Goal: Navigation & Orientation: Go to known website

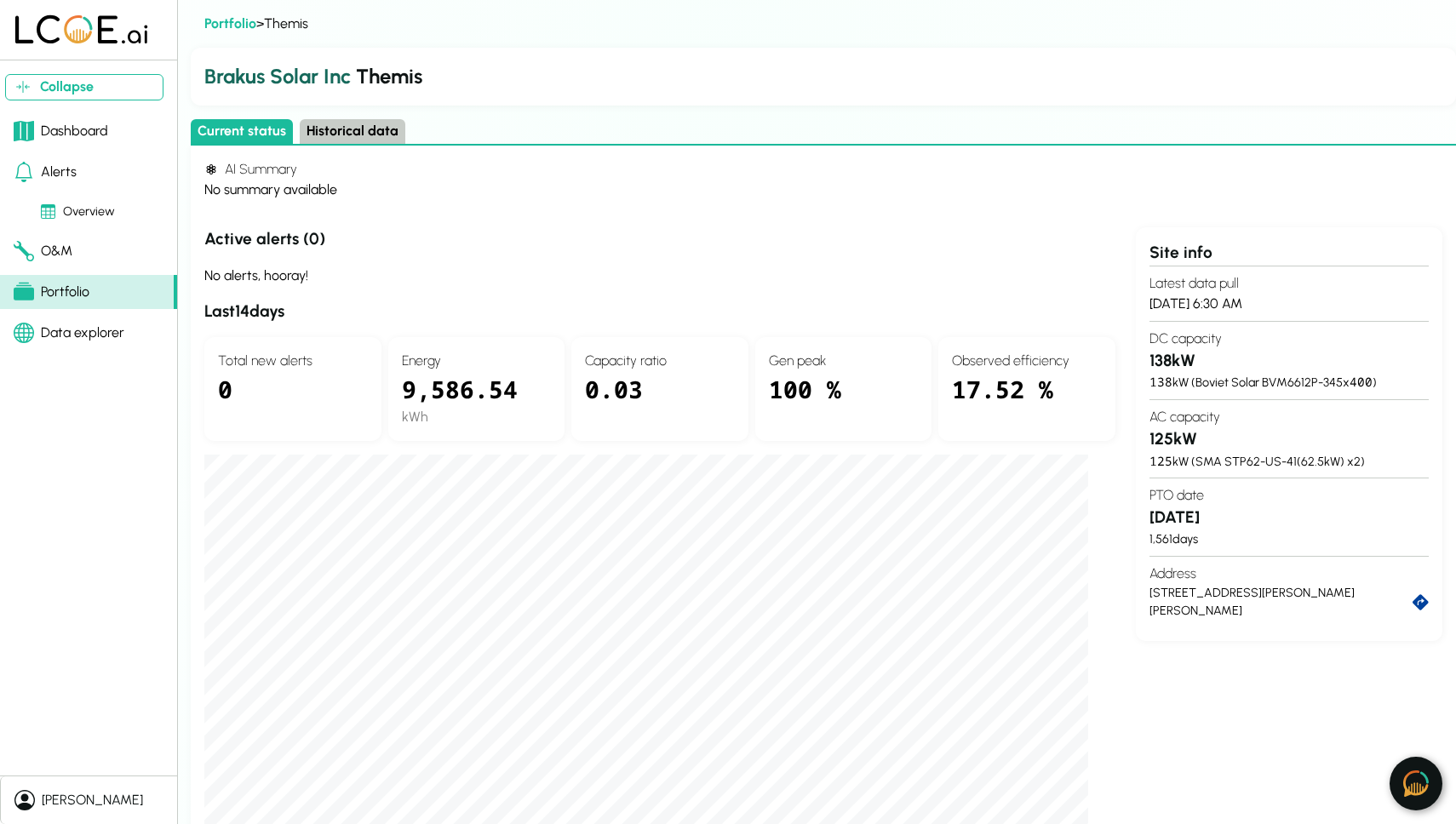
click at [57, 125] on div "Dashboard" at bounding box center [61, 131] width 94 height 21
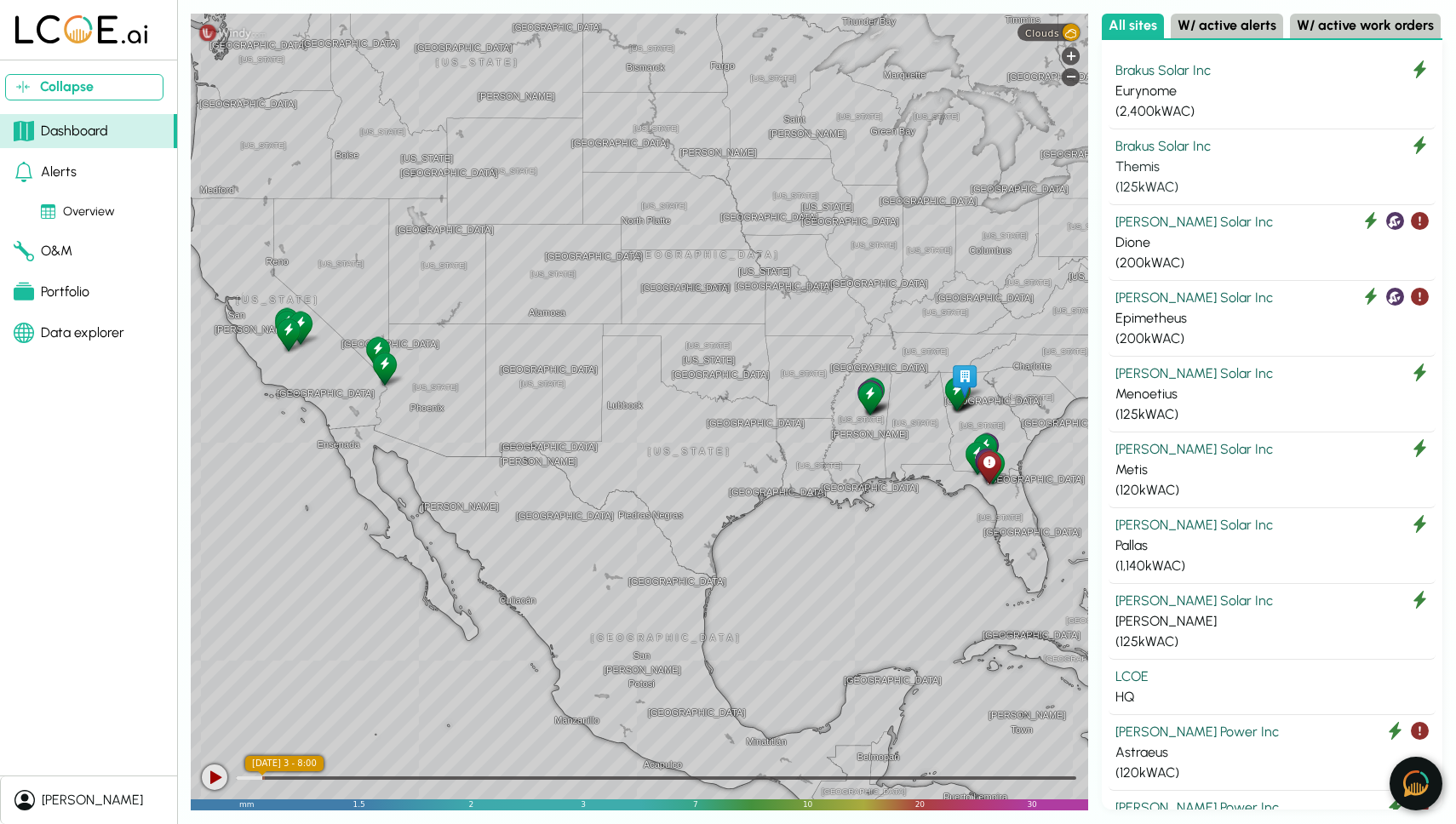
click at [1193, 166] on div "Themis" at bounding box center [1272, 166] width 313 height 21
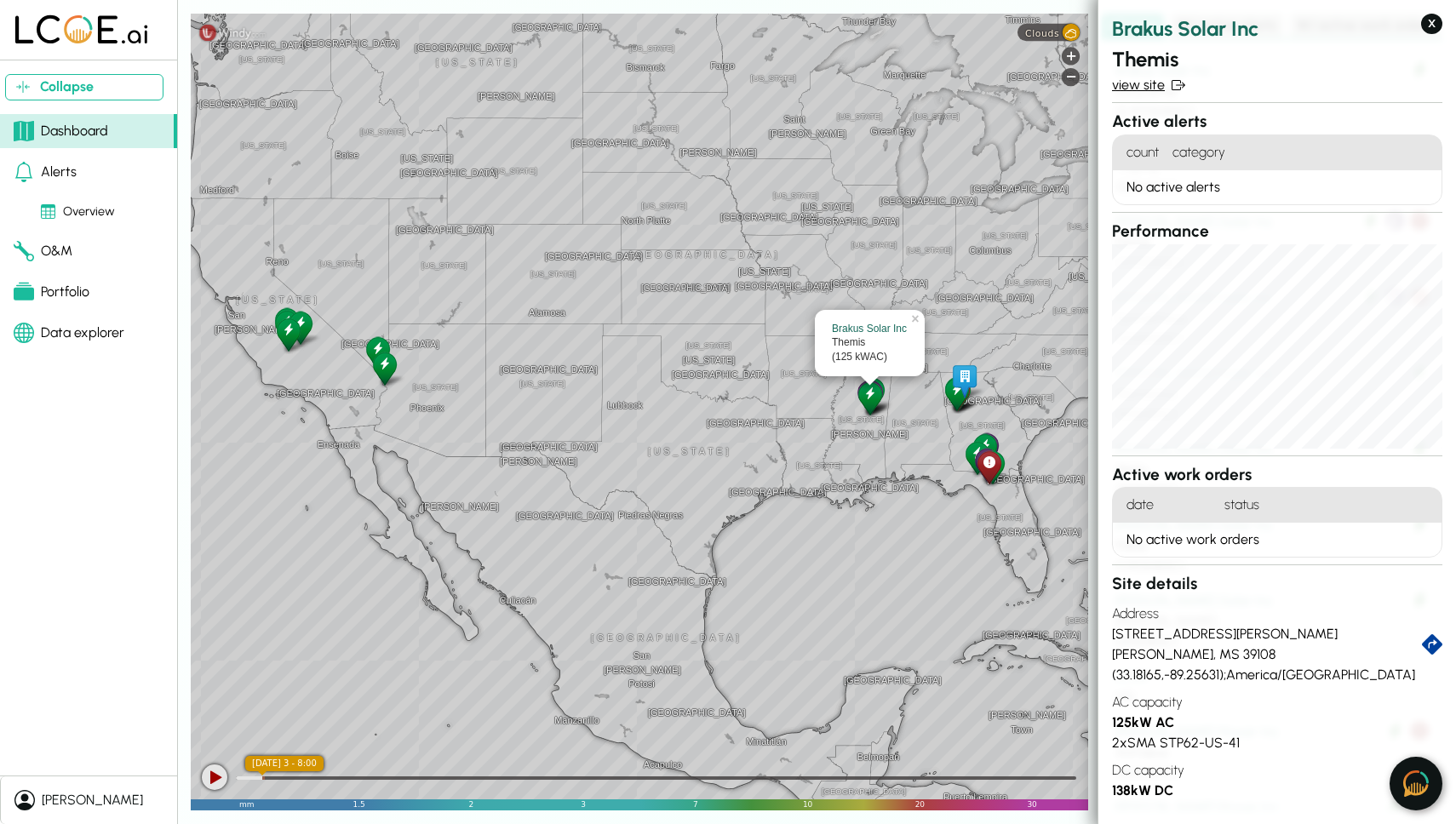
click at [1147, 81] on link "view site" at bounding box center [1276, 85] width 330 height 21
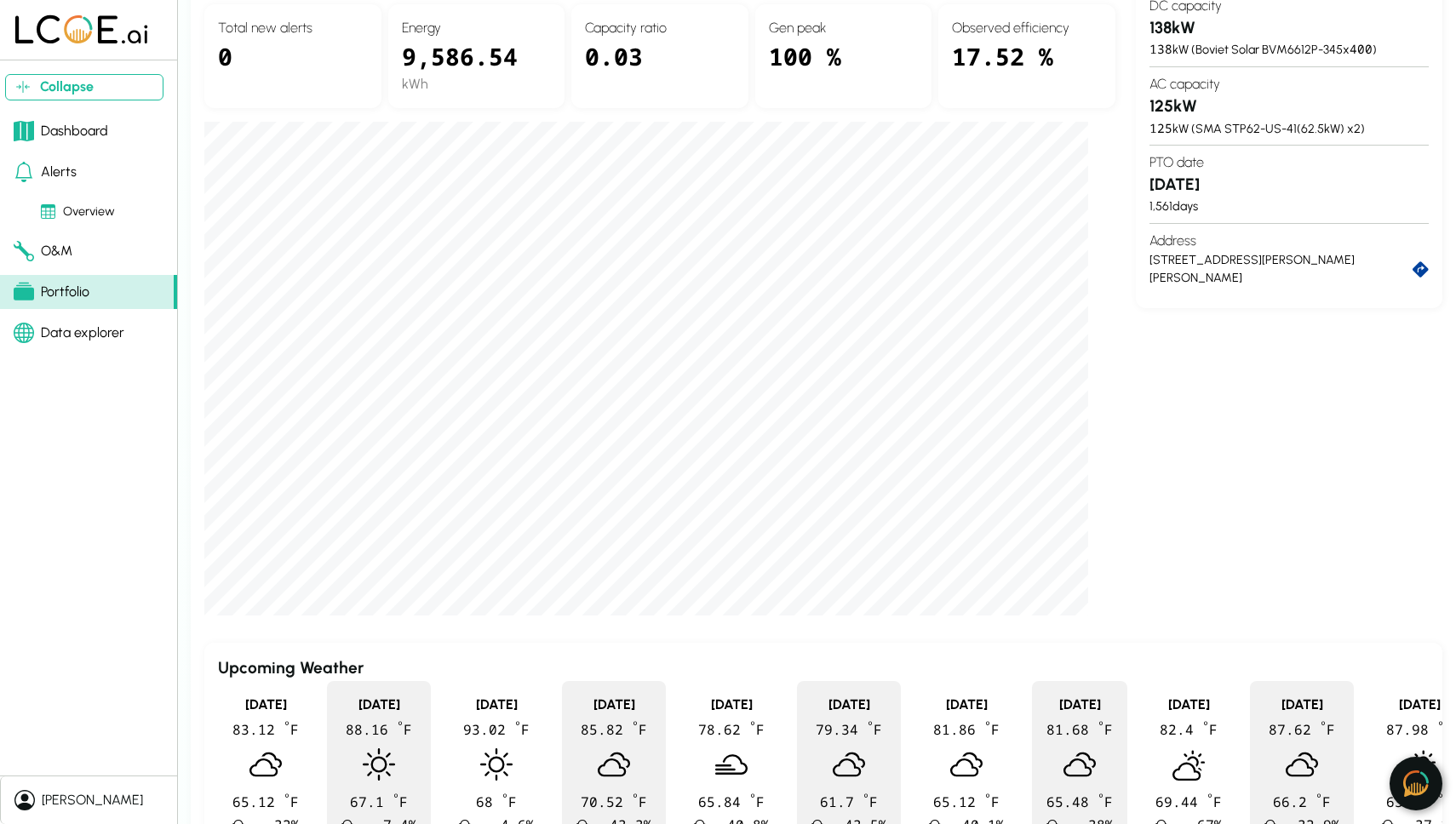
scroll to position [335, 0]
